Goal: Task Accomplishment & Management: Manage account settings

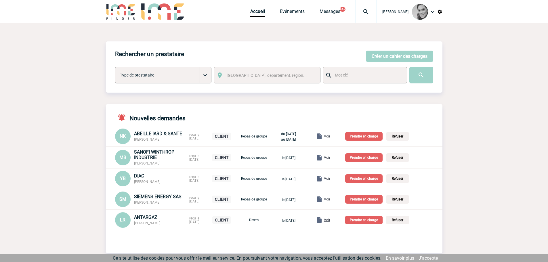
drag, startPoint x: 439, startPoint y: 11, endPoint x: 441, endPoint y: 14, distance: 3.1
click at [439, 11] on img at bounding box center [439, 11] width 5 height 5
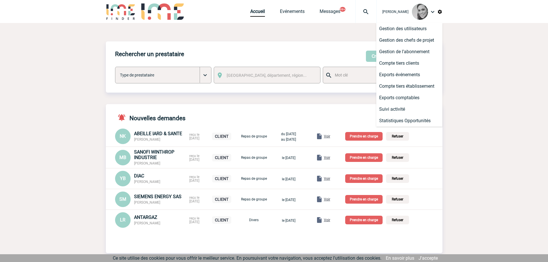
click at [436, 10] on div "Yanisse BELARBI" at bounding box center [409, 11] width 66 height 23
click at [428, 13] on div "Yanisse BELARBI" at bounding box center [409, 11] width 66 height 23
click at [431, 14] on img at bounding box center [432, 11] width 7 height 7
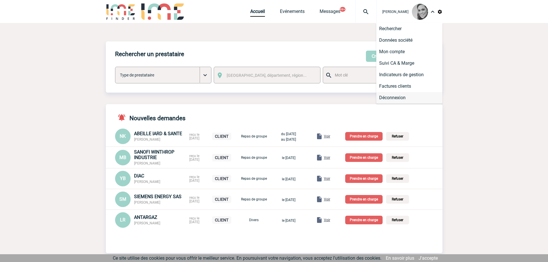
click at [412, 97] on li "Déconnexion" at bounding box center [409, 98] width 66 height 12
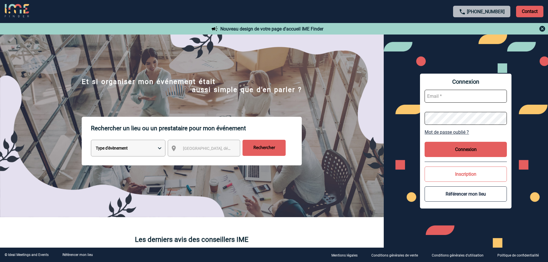
click at [462, 99] on input "text" at bounding box center [465, 96] width 82 height 13
type input "[EMAIL_ADDRESS][DOMAIN_NAME]"
click at [464, 146] on button "Connexion" at bounding box center [465, 149] width 82 height 15
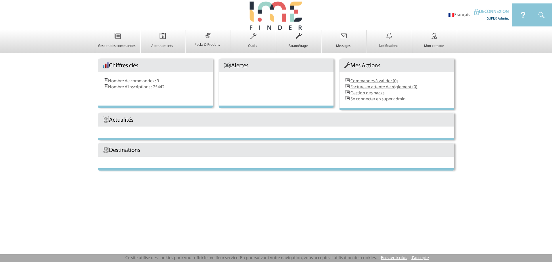
click at [279, 195] on body "Français DECONNEXION SUPER Admin, × 0 0 0" at bounding box center [276, 131] width 552 height 262
click at [162, 34] on img at bounding box center [163, 36] width 24 height 12
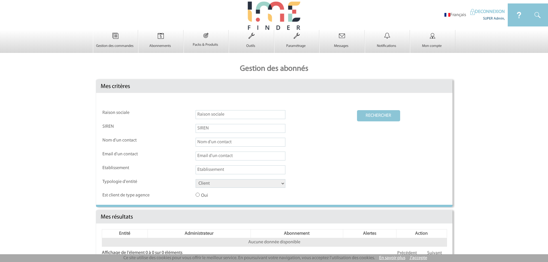
click at [211, 143] on input "text" at bounding box center [241, 142] width 90 height 9
click at [209, 157] on input "text" at bounding box center [241, 156] width 90 height 9
type input "johana.pichol@knds.fr"
click at [382, 115] on button "RECHERCHER" at bounding box center [378, 115] width 43 height 11
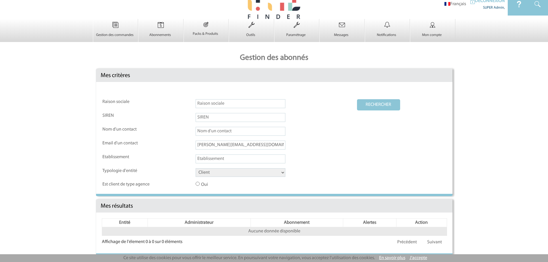
scroll to position [14, 0]
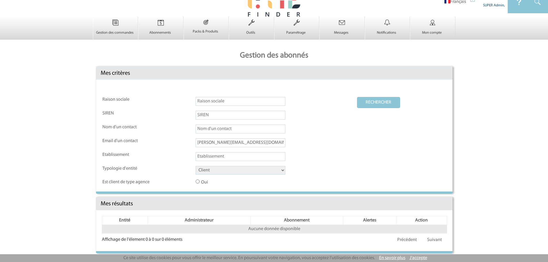
click at [271, 141] on input "johana.pichol@knds.fr" at bounding box center [241, 142] width 90 height 9
click at [388, 101] on button "RECHERCHER" at bounding box center [378, 102] width 43 height 11
